Goal: Information Seeking & Learning: Learn about a topic

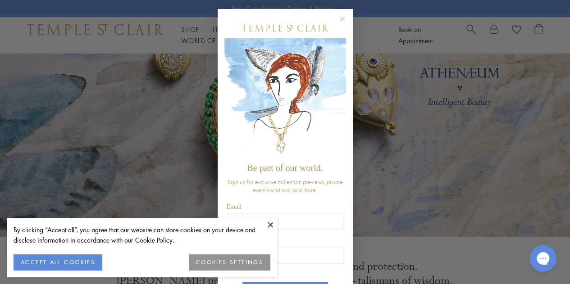
scroll to position [111, 0]
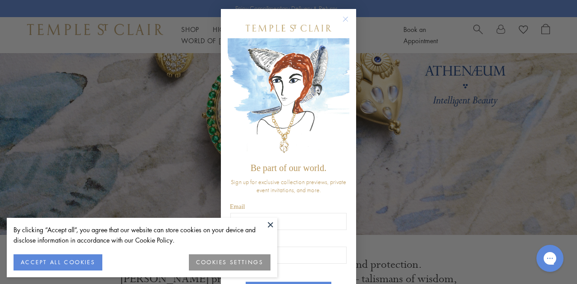
click at [267, 224] on button at bounding box center [271, 225] width 14 height 14
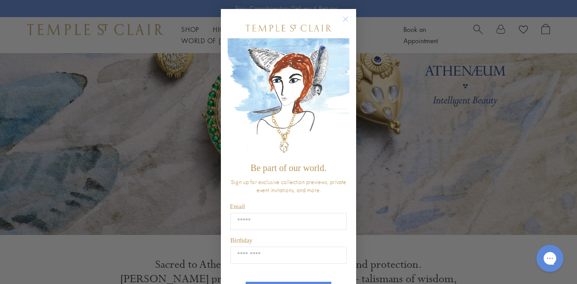
click at [342, 20] on circle "Close dialog" at bounding box center [345, 19] width 11 height 11
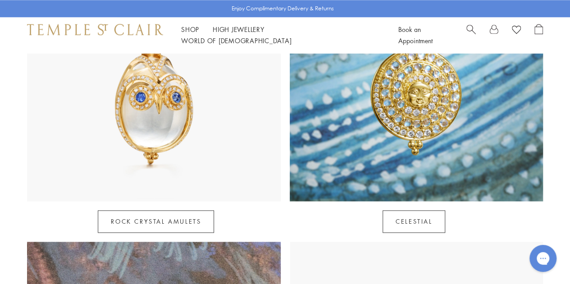
scroll to position [541, 0]
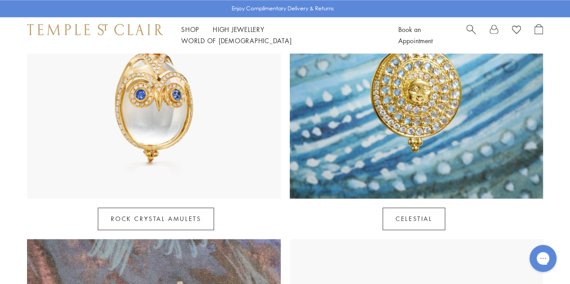
click at [205, 141] on img at bounding box center [154, 72] width 254 height 254
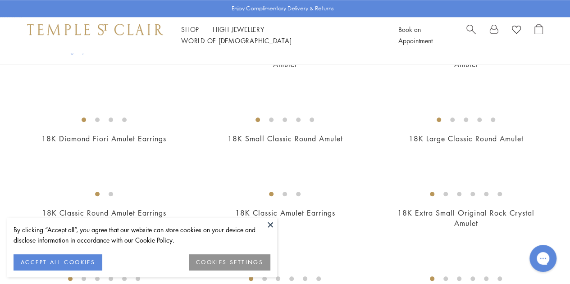
scroll to position [364, 0]
click at [0, 0] on img at bounding box center [0, 0] width 0 height 0
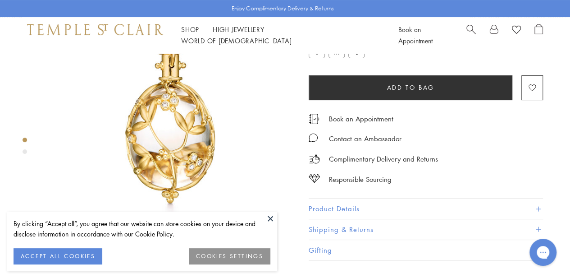
scroll to position [73, 0]
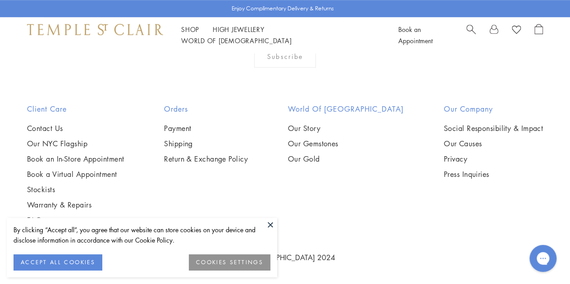
scroll to position [2504, 0]
click at [188, 34] on link "Shop Shop" at bounding box center [190, 29] width 18 height 9
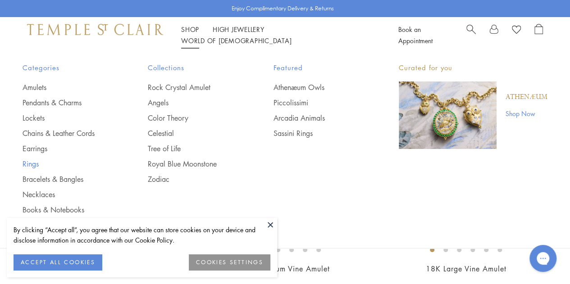
click at [31, 163] on link "Rings" at bounding box center [67, 164] width 89 height 10
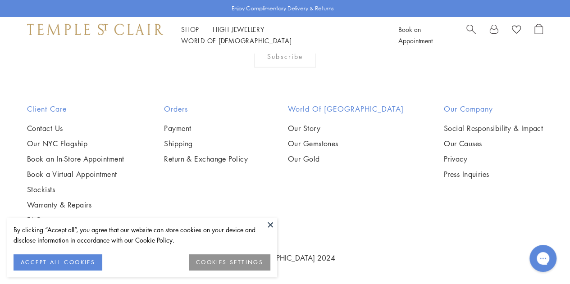
scroll to position [3621, 0]
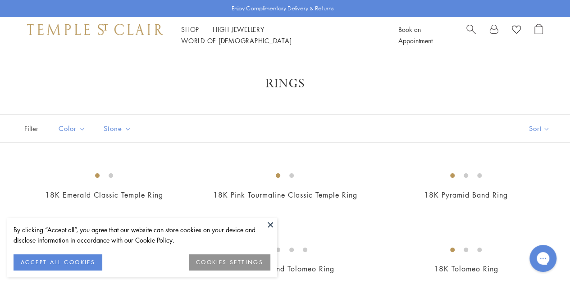
click at [226, 34] on link "High Jewellery High Jewellery" at bounding box center [239, 29] width 52 height 9
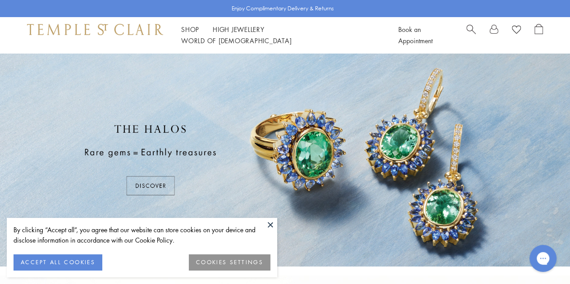
click at [192, 34] on link "Shop Shop" at bounding box center [190, 29] width 18 height 9
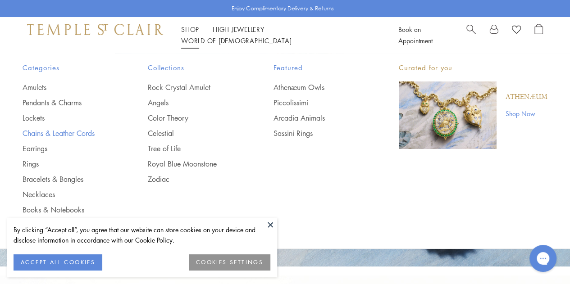
click at [41, 129] on link "Chains & Leather Cords" at bounding box center [67, 133] width 89 height 10
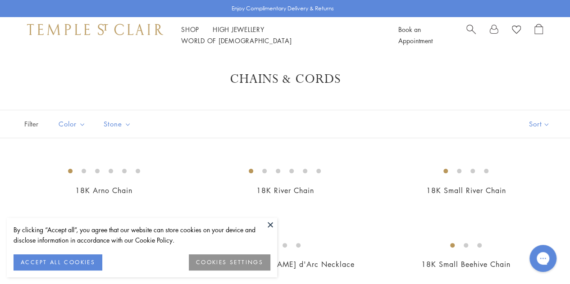
scroll to position [5, 0]
click at [182, 34] on link "Shop Shop" at bounding box center [190, 29] width 18 height 9
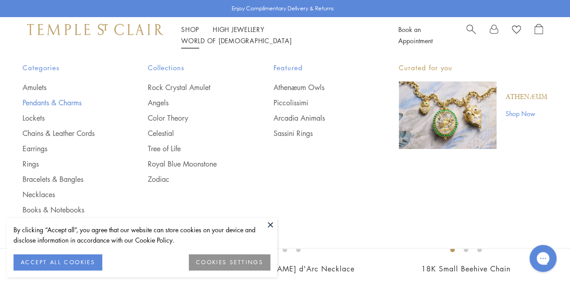
click at [71, 106] on link "Pendants & Charms" at bounding box center [67, 103] width 89 height 10
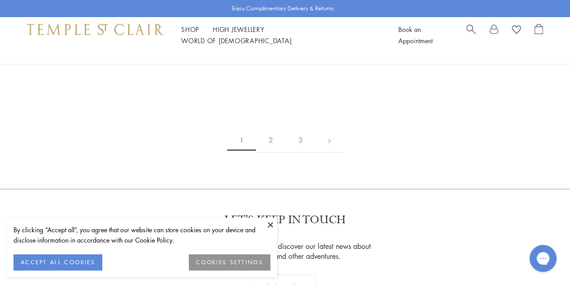
scroll to position [1699, 0]
click at [0, 0] on img at bounding box center [0, 0] width 0 height 0
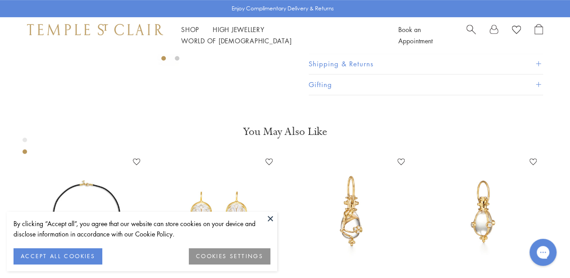
scroll to position [237, 0]
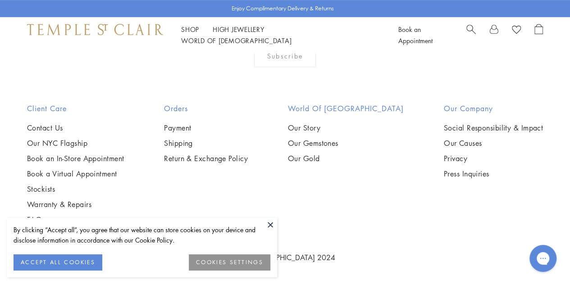
scroll to position [3031, 0]
click at [0, 0] on img at bounding box center [0, 0] width 0 height 0
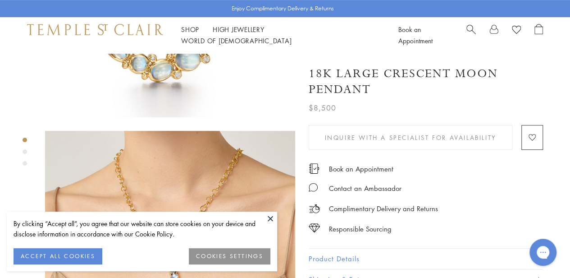
scroll to position [151, 0]
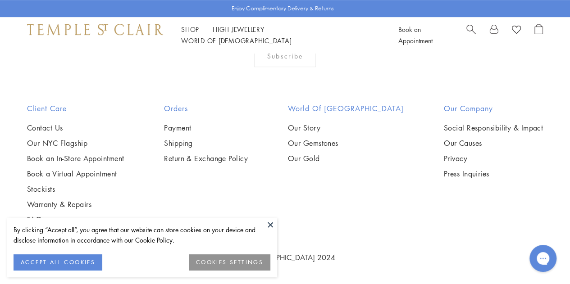
scroll to position [4605, 0]
click at [0, 0] on img at bounding box center [0, 0] width 0 height 0
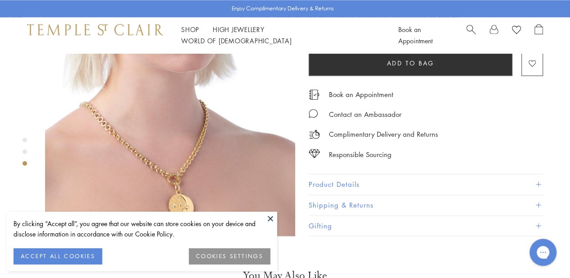
scroll to position [595, 0]
click at [187, 34] on link "Shop Shop" at bounding box center [190, 29] width 18 height 9
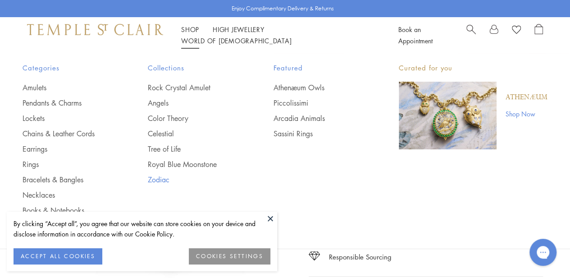
click at [158, 182] on link "Zodiac" at bounding box center [192, 179] width 89 height 10
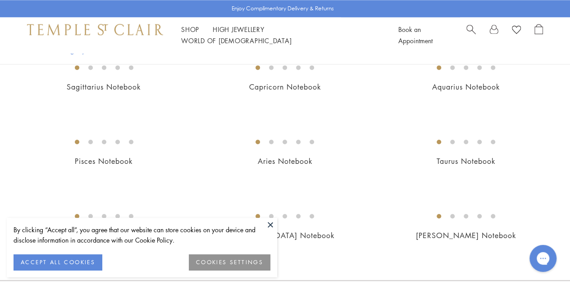
scroll to position [593, 0]
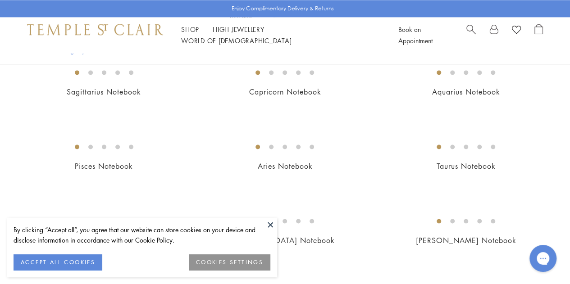
click at [292, 36] on link "World of [GEOGRAPHIC_DATA][DEMOGRAPHIC_DATA]" at bounding box center [236, 40] width 110 height 9
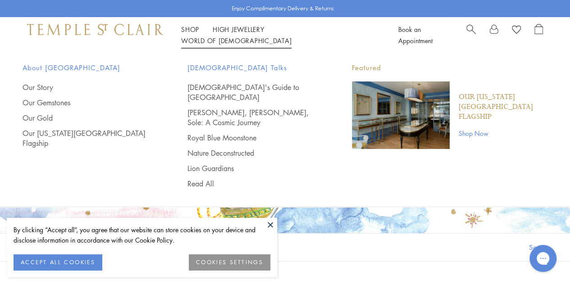
click at [252, 34] on link "High Jewellery High Jewellery" at bounding box center [239, 29] width 52 height 9
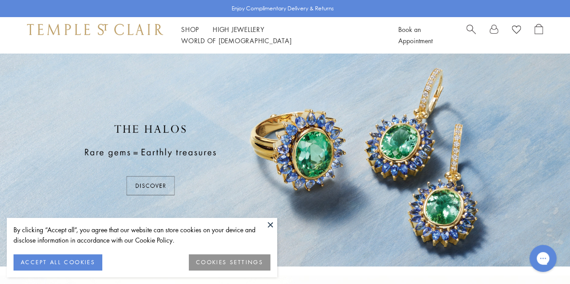
click at [193, 34] on link "Shop Shop" at bounding box center [190, 29] width 18 height 9
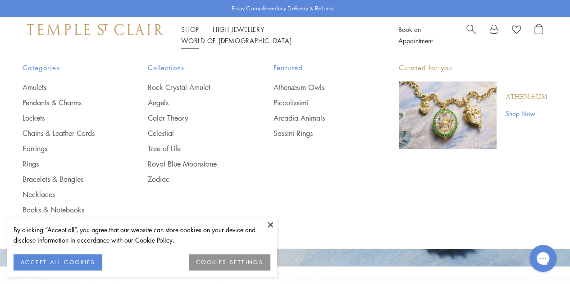
click at [199, 159] on link "Royal Blue Moonstone" at bounding box center [192, 164] width 89 height 10
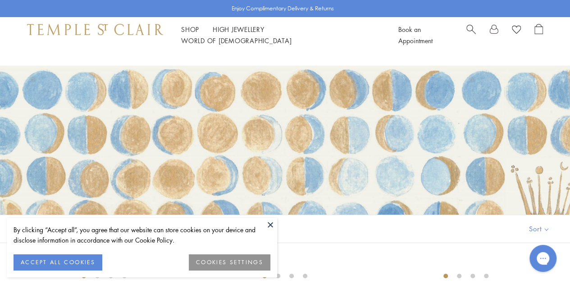
scroll to position [48, 0]
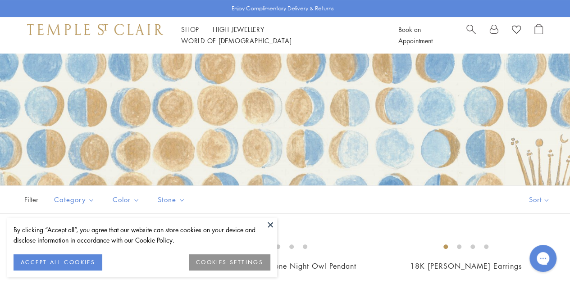
click at [75, 263] on button "ACCEPT ALL COOKIES" at bounding box center [58, 263] width 89 height 16
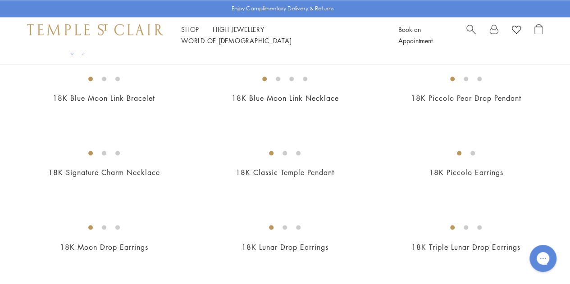
scroll to position [671, 0]
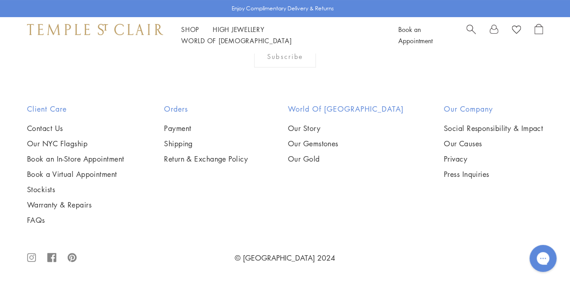
scroll to position [2250, 0]
click at [0, 0] on img at bounding box center [0, 0] width 0 height 0
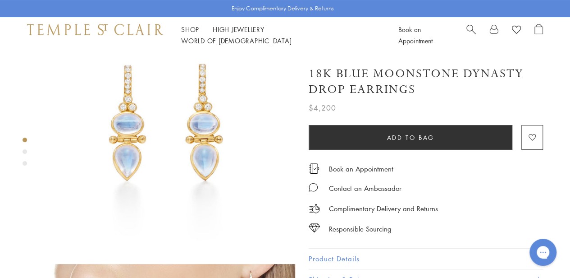
scroll to position [53, 0]
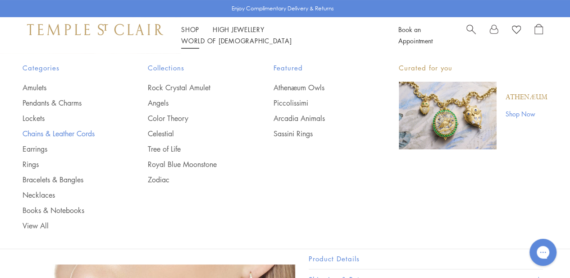
click at [67, 133] on link "Chains & Leather Cords" at bounding box center [67, 133] width 89 height 10
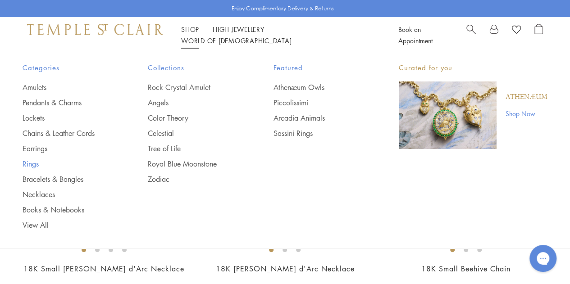
click at [35, 167] on link "Rings" at bounding box center [67, 164] width 89 height 10
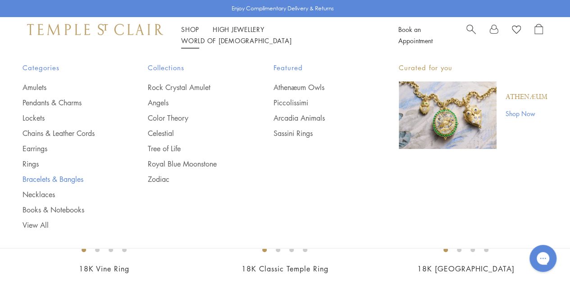
click at [46, 178] on link "Bracelets & Bangles" at bounding box center [67, 179] width 89 height 10
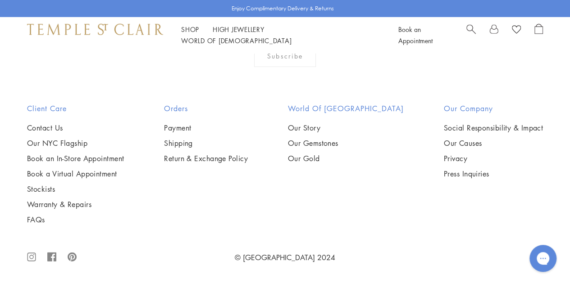
scroll to position [2317, 0]
click at [0, 0] on img at bounding box center [0, 0] width 0 height 0
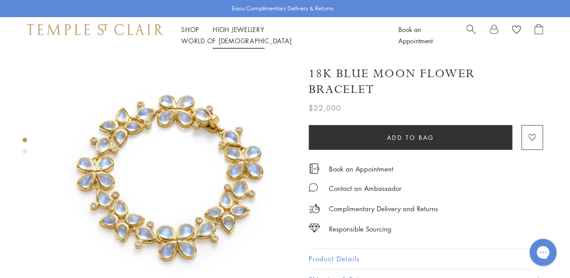
click at [234, 32] on li "High Jewellery High Jewellery" at bounding box center [239, 29] width 52 height 11
click at [234, 34] on link "High Jewellery High Jewellery" at bounding box center [239, 29] width 52 height 9
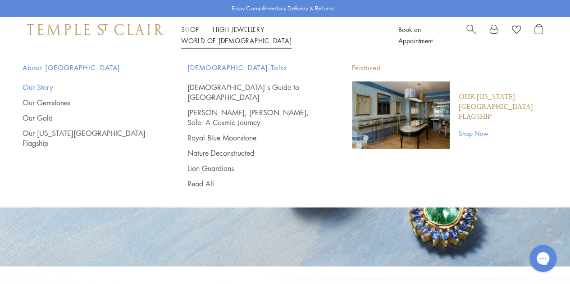
click at [33, 89] on link "Our Story" at bounding box center [87, 87] width 129 height 10
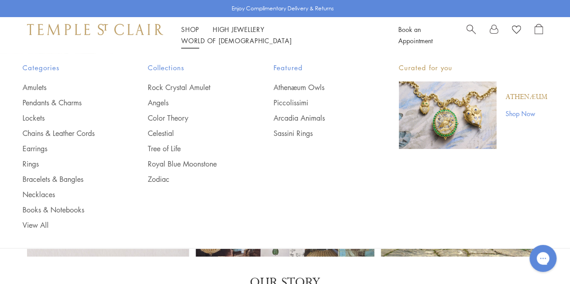
drag, startPoint x: 434, startPoint y: 124, endPoint x: 409, endPoint y: 111, distance: 28.8
click at [409, 111] on img "Main navigation" at bounding box center [448, 116] width 98 height 68
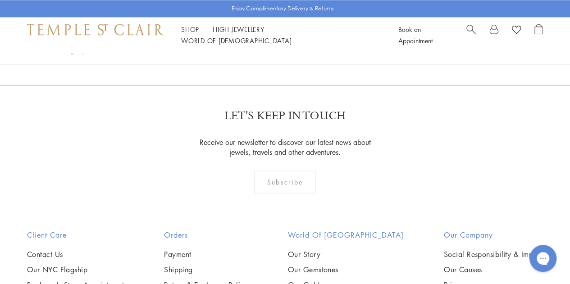
scroll to position [644, 0]
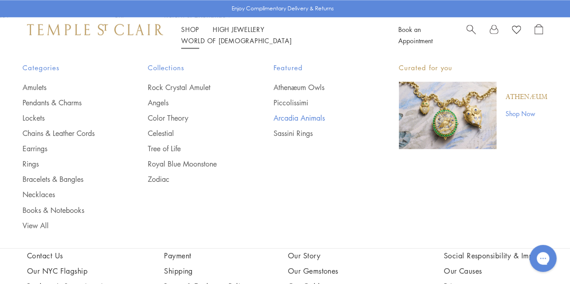
click at [294, 118] on link "Arcadia Animals" at bounding box center [317, 118] width 89 height 10
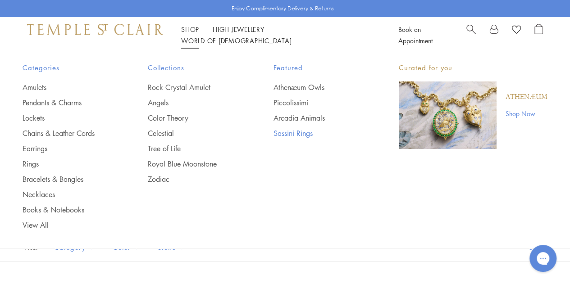
click at [288, 134] on link "Sassini Rings" at bounding box center [317, 133] width 89 height 10
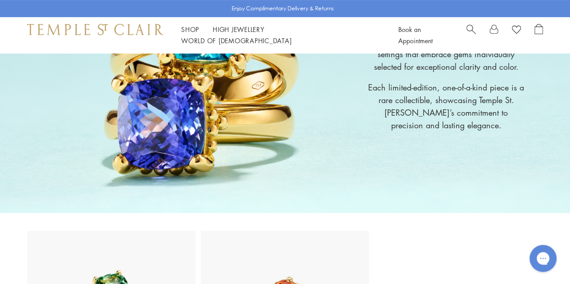
scroll to position [122, 0]
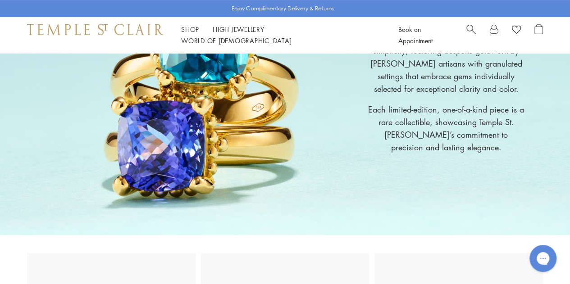
click at [232, 203] on div "Sassini The Sassini Rings embody sophisticated simplicity, featuring bespoke go…" at bounding box center [285, 83] width 570 height 304
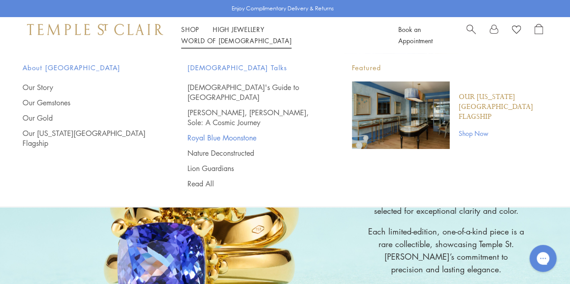
click at [225, 133] on link "Royal Blue Moonstone" at bounding box center [251, 138] width 129 height 10
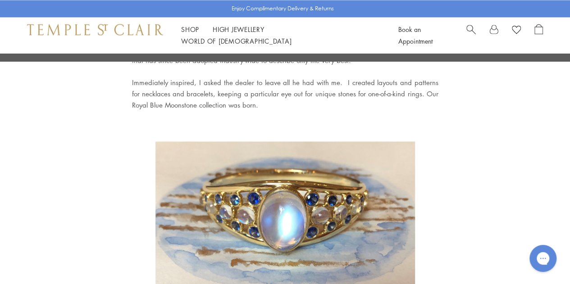
scroll to position [808, 0]
